Goal: Task Accomplishment & Management: Use online tool/utility

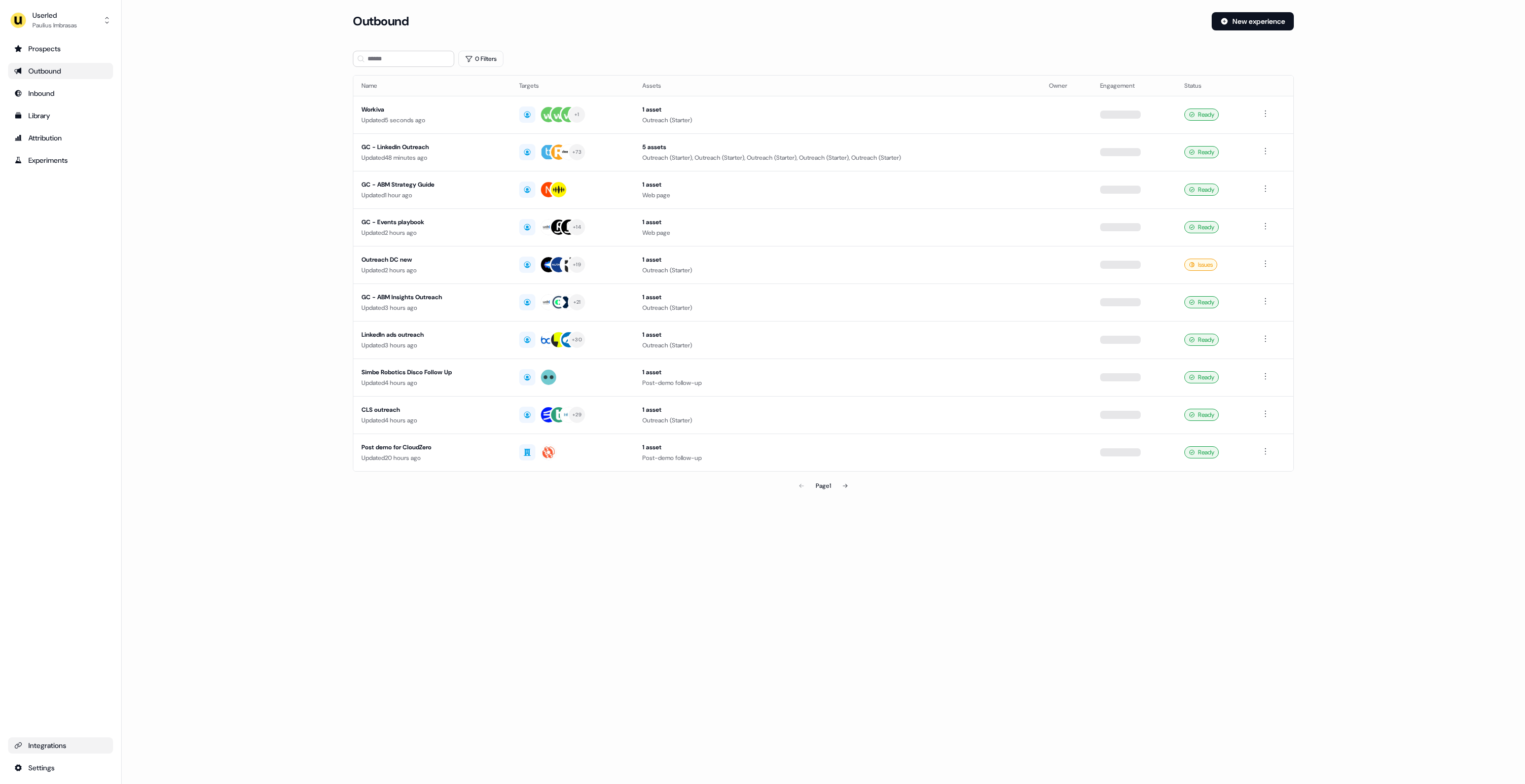
click at [61, 743] on div "Integrations" at bounding box center [61, 745] width 93 height 10
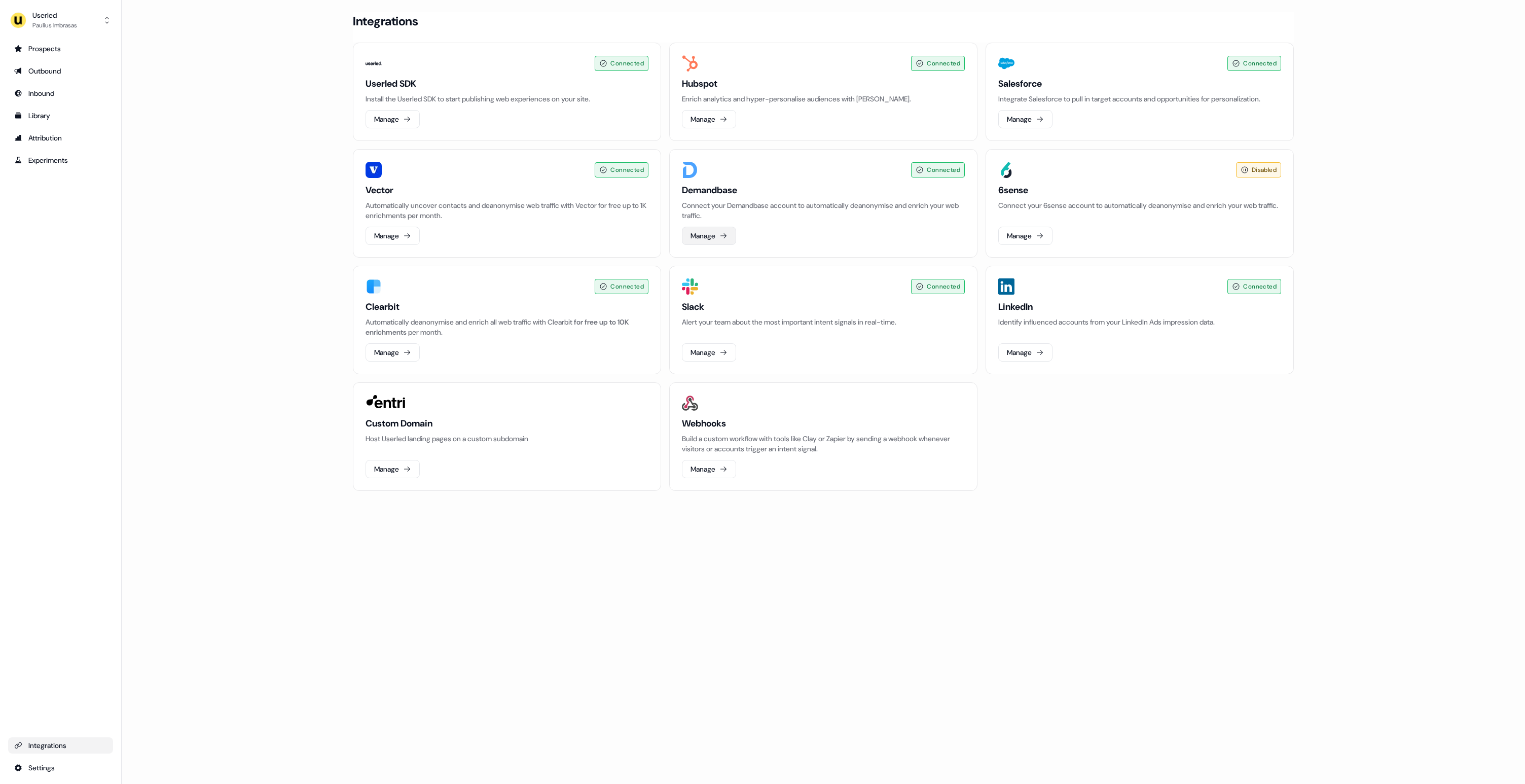
click at [717, 234] on button "Manage" at bounding box center [709, 236] width 54 height 18
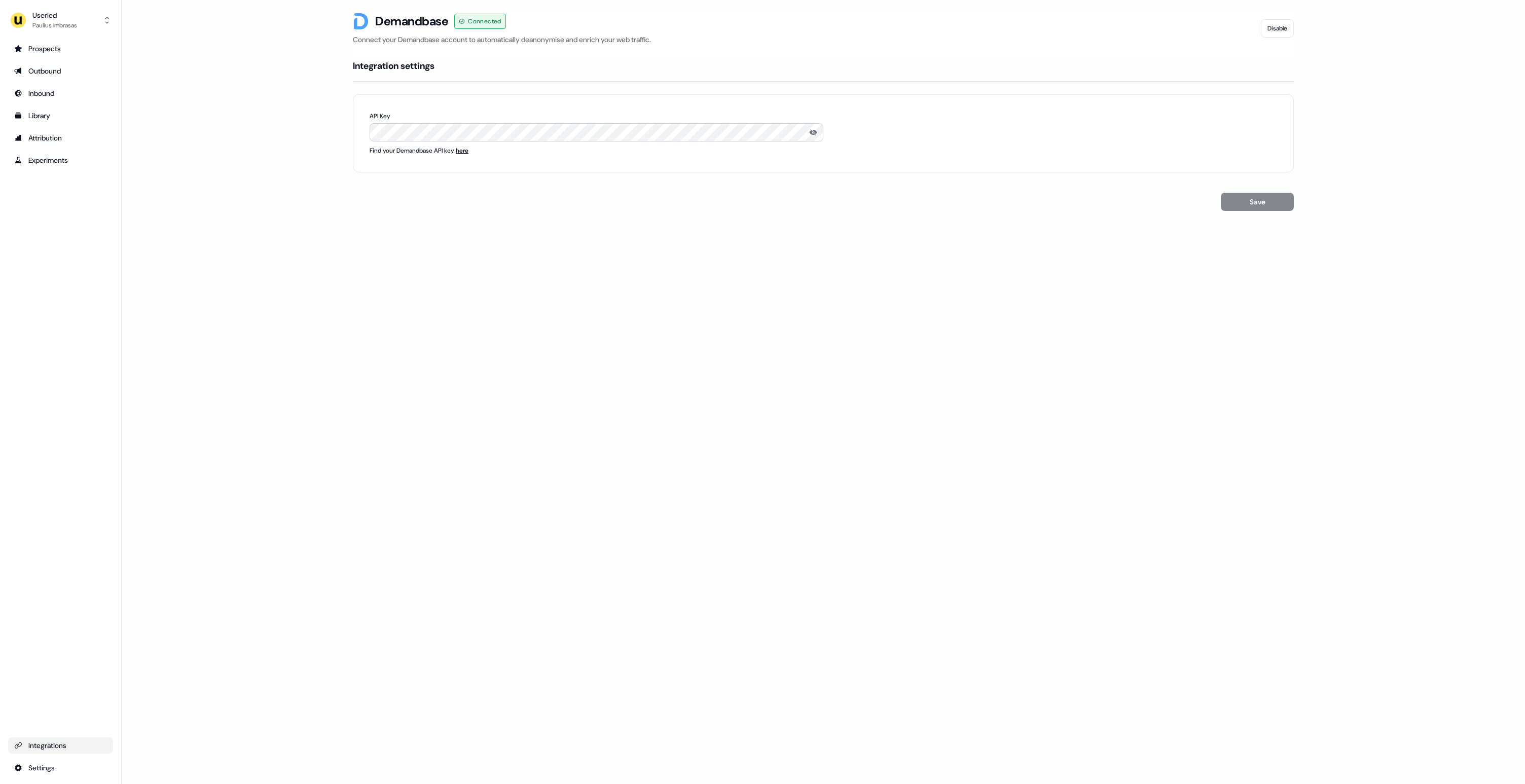
click at [458, 148] on p "Find your Demandbase API key here" at bounding box center [824, 150] width 908 height 10
click at [468, 148] on span "here" at bounding box center [462, 150] width 12 height 8
